Goal: Communication & Community: Answer question/provide support

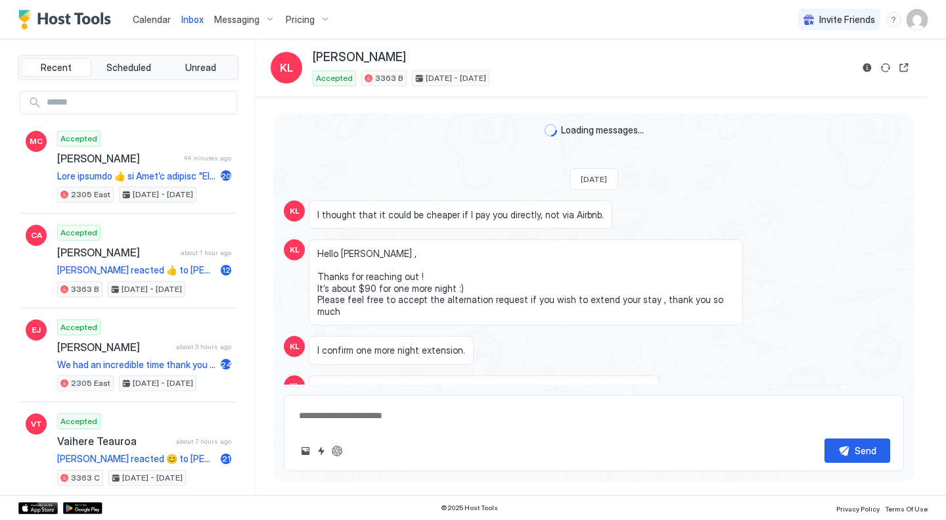
type textarea "*"
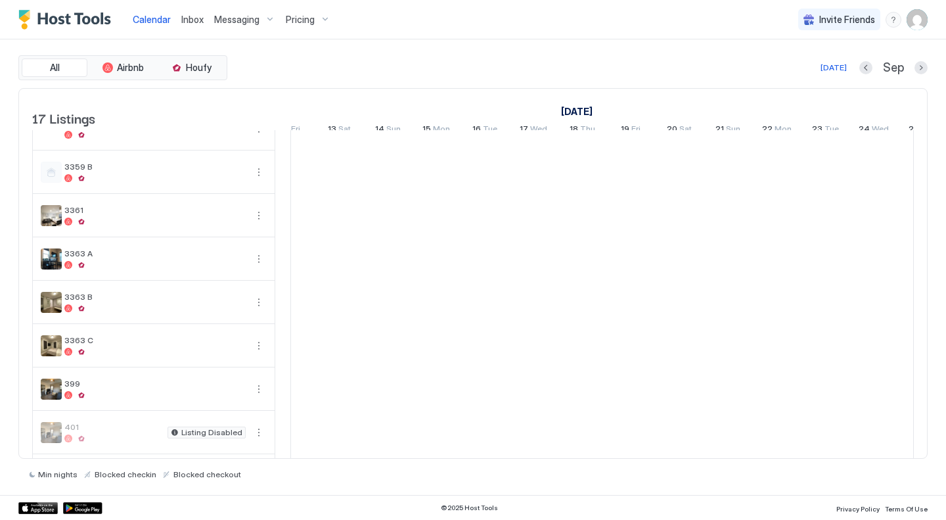
scroll to position [66, 0]
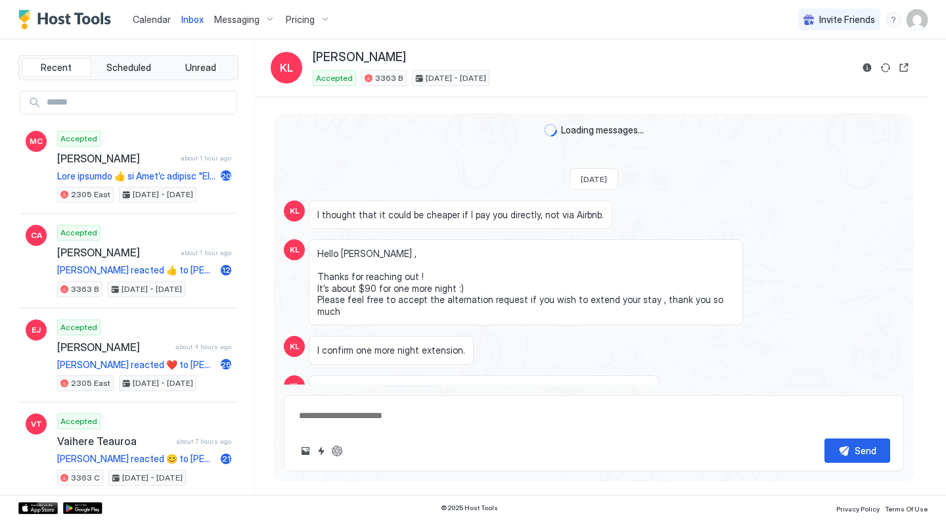
type textarea "*"
